Goal: Browse casually

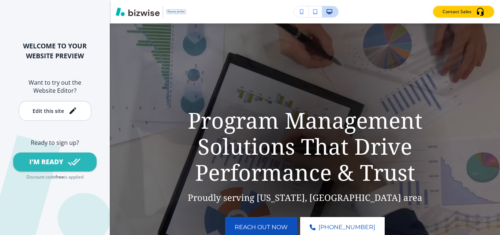
scroll to position [73, 0]
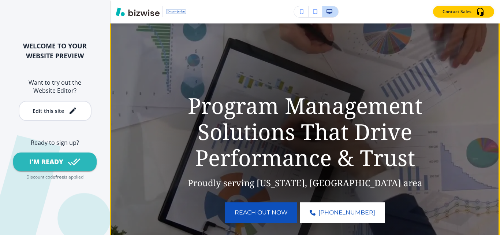
click at [455, 56] on video at bounding box center [305, 154] width 390 height 300
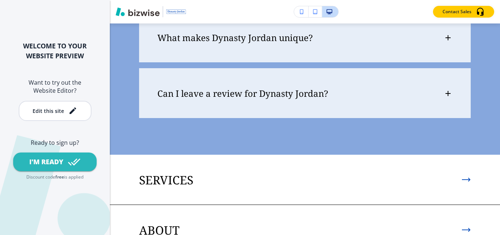
scroll to position [2731, 0]
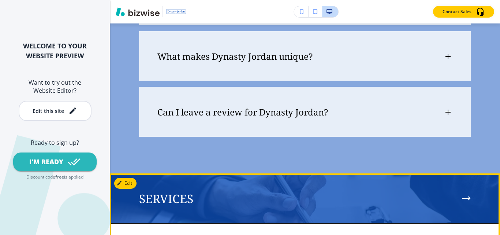
click at [168, 192] on p "SERVICES" at bounding box center [166, 199] width 54 height 14
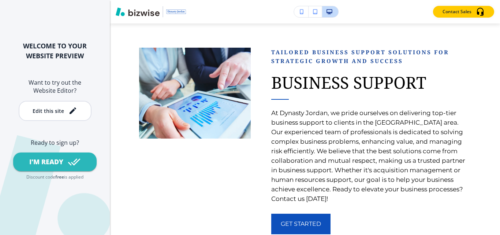
scroll to position [1118, 0]
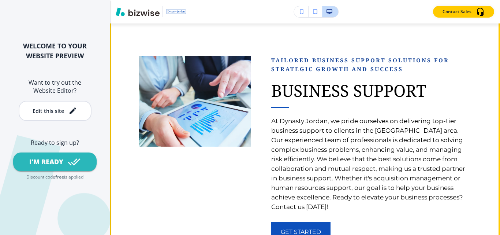
drag, startPoint x: 484, startPoint y: 173, endPoint x: 497, endPoint y: 172, distance: 13.2
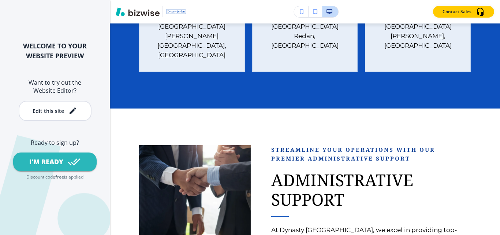
scroll to position [547, 0]
